Goal: Information Seeking & Learning: Learn about a topic

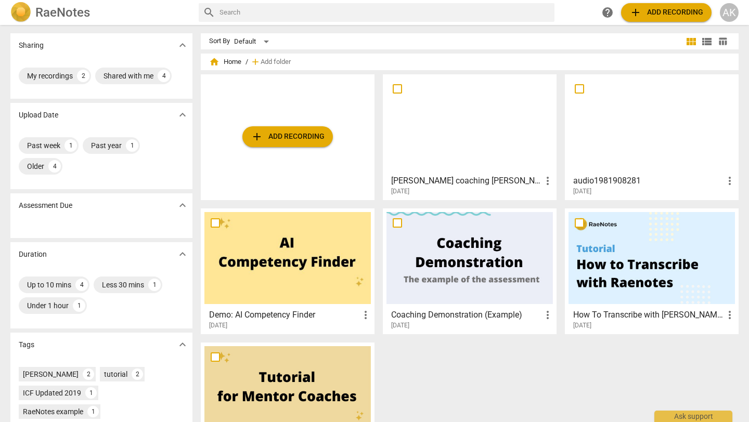
click at [459, 133] on div at bounding box center [469, 124] width 166 height 92
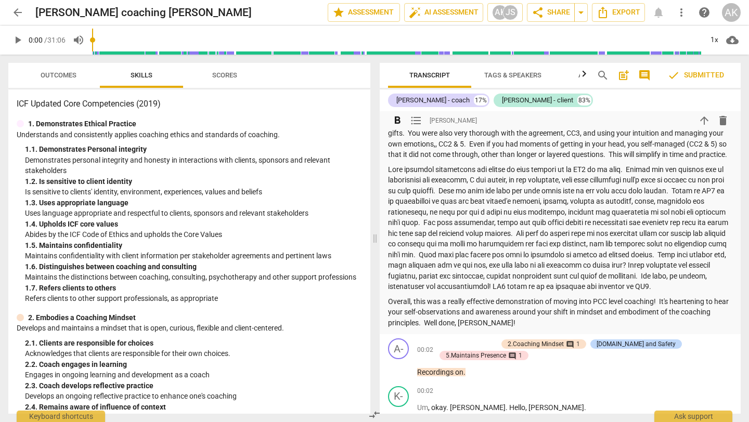
scroll to position [387, 0]
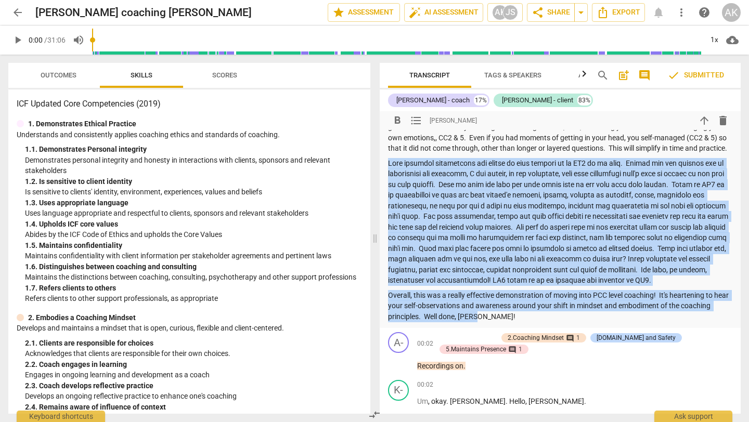
drag, startPoint x: 519, startPoint y: 338, endPoint x: 393, endPoint y: 168, distance: 211.9
click at [393, 168] on div "Summary: I so appreciate your thoughtful self-observations and summary with upd…" at bounding box center [560, 200] width 344 height 243
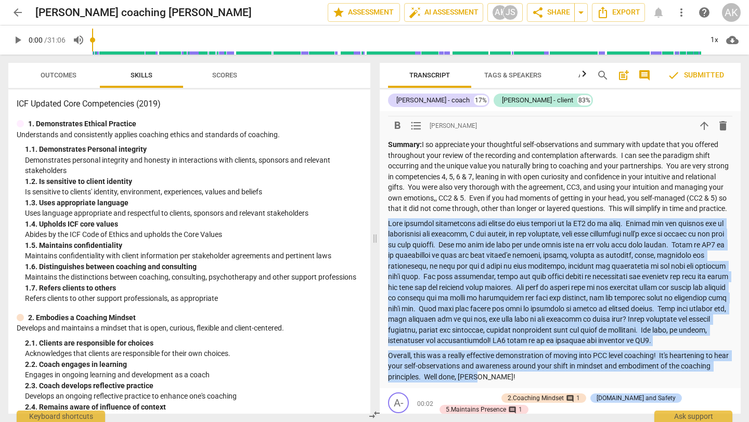
scroll to position [321, 0]
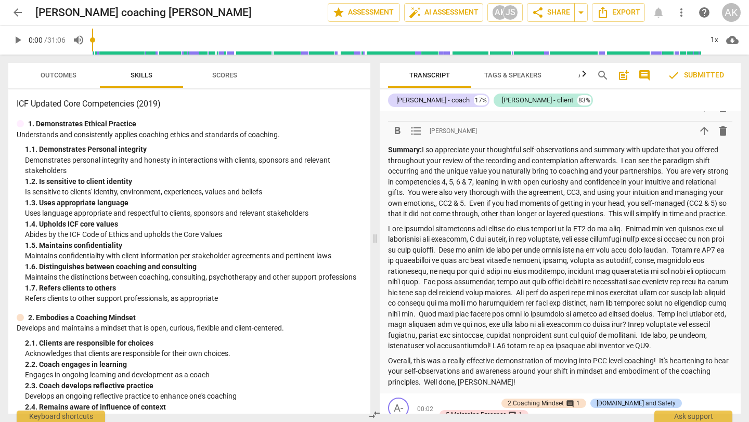
click at [388, 150] on strong "Summary:" at bounding box center [405, 150] width 34 height 8
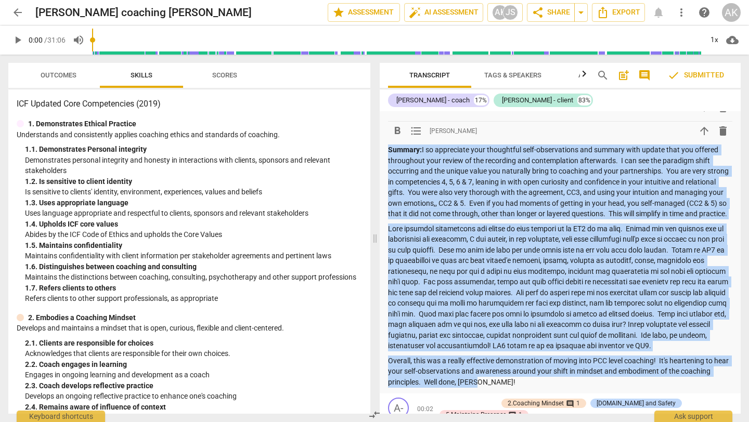
drag, startPoint x: 387, startPoint y: 150, endPoint x: 523, endPoint y: 398, distance: 283.2
click at [523, 387] on div "Summary: I so appreciate your thoughtful self-observations and summary with upd…" at bounding box center [560, 266] width 344 height 243
copy div "Summary: I so appreciate your thoughtful self-observations and summary with upd…"
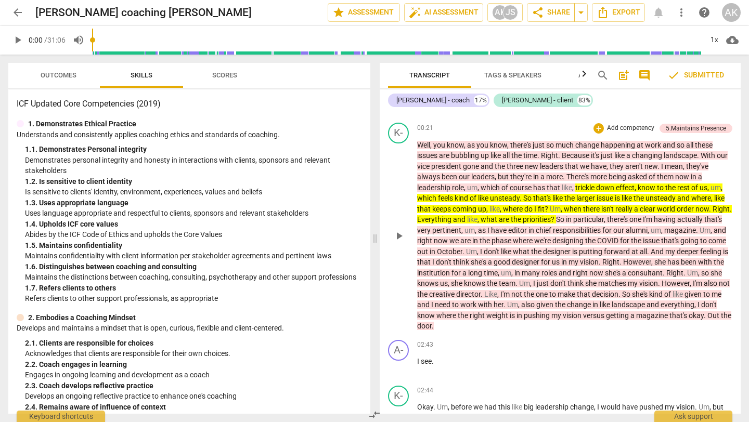
scroll to position [830, 0]
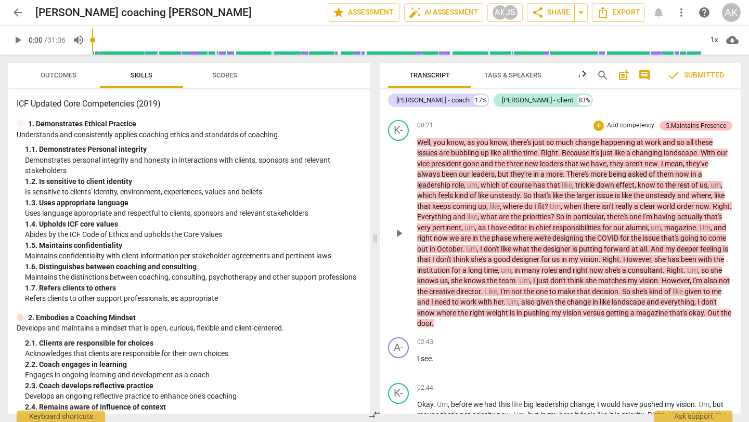
click at [674, 131] on div "5.Maintains Presence" at bounding box center [696, 125] width 60 height 9
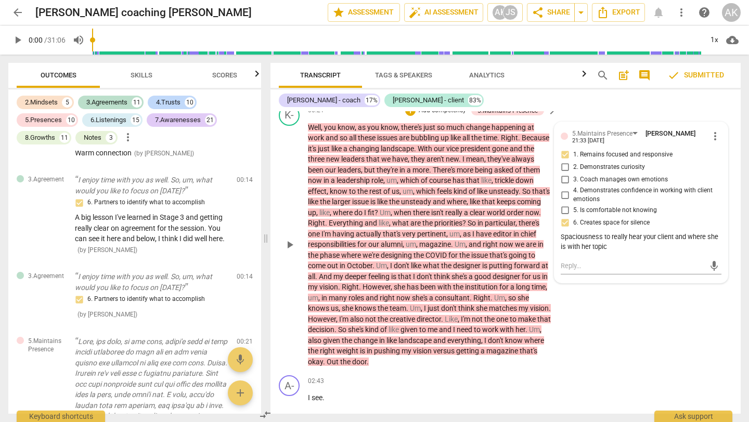
scroll to position [744, 0]
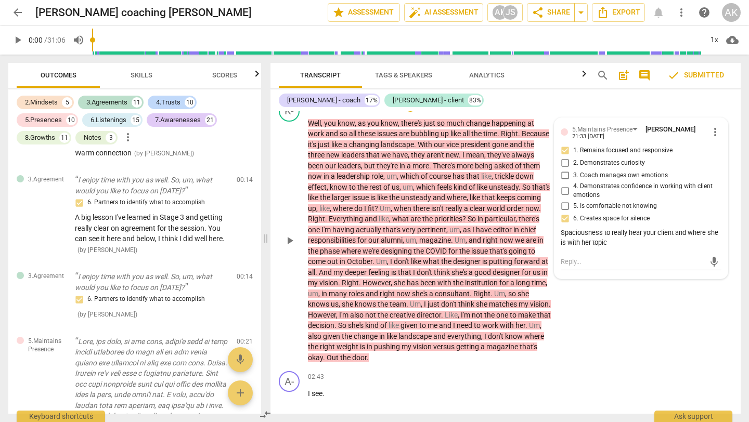
click at [652, 327] on div "K- play_arrow pause 00:21 + Add competency 5.Maintains Presence keyboard_arrow_…" at bounding box center [505, 232] width 470 height 271
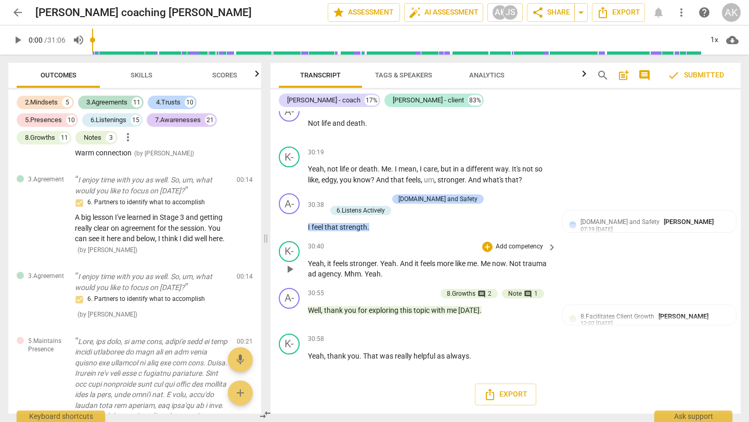
scroll to position [5621, 0]
